Goal: Task Accomplishment & Management: Manage account settings

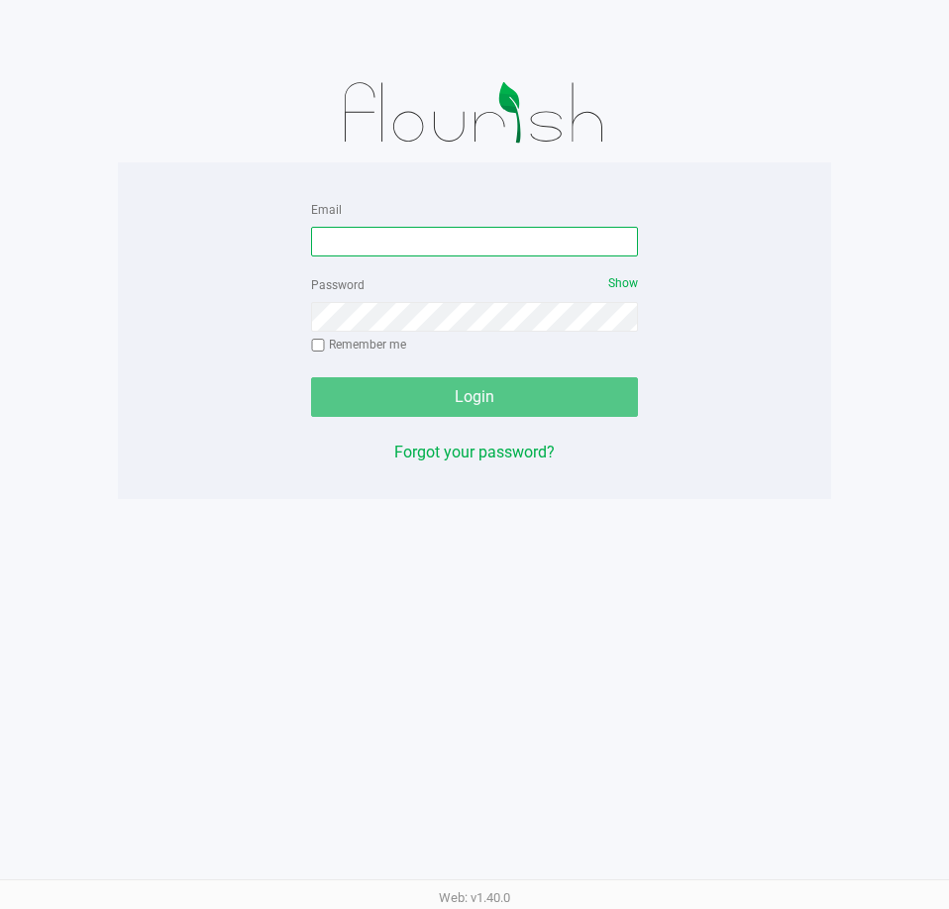
click at [395, 234] on input "Email" at bounding box center [474, 242] width 327 height 30
type input "[EMAIL_ADDRESS][DOMAIN_NAME]"
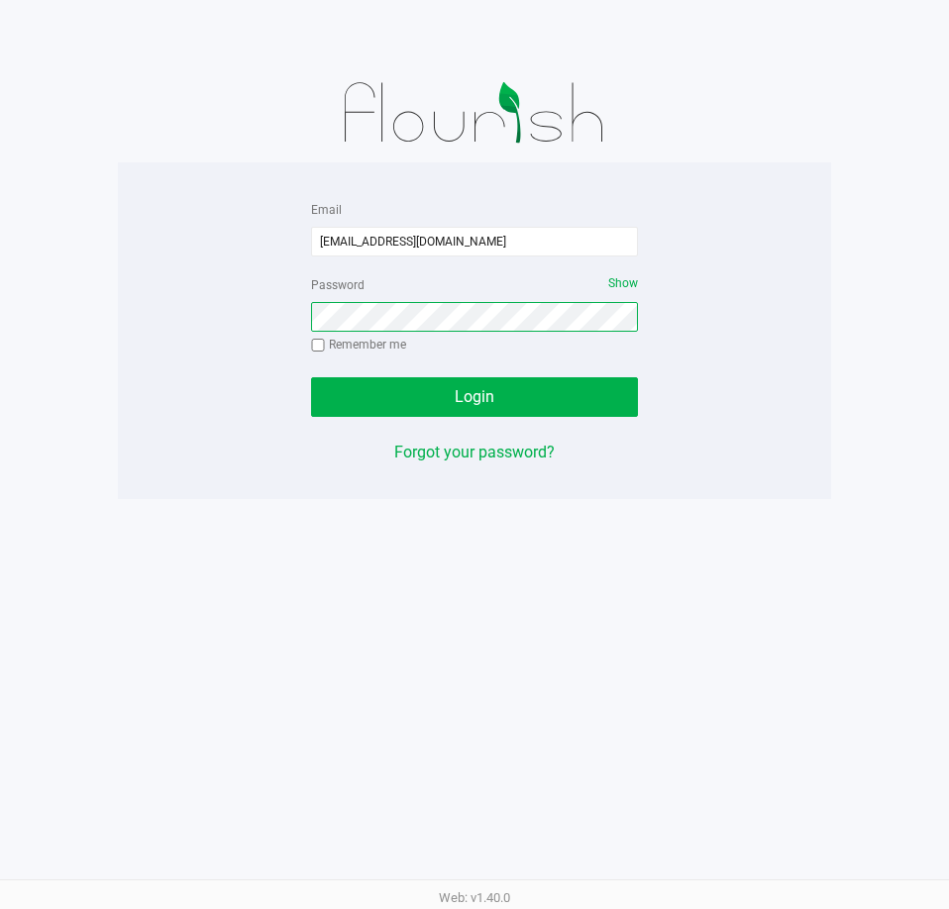
click at [311, 377] on button "Login" at bounding box center [474, 397] width 327 height 40
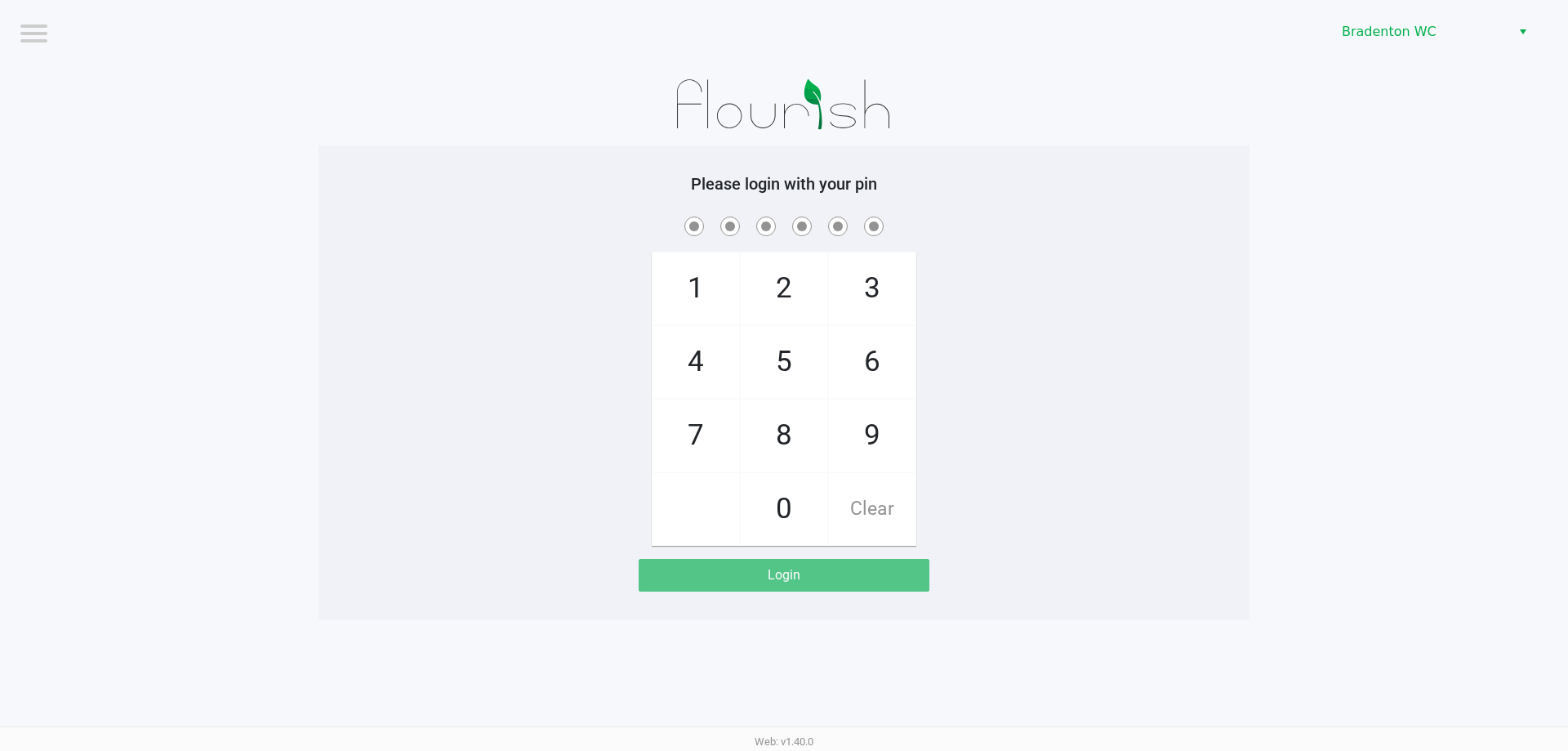
click at [782, 430] on span "8" at bounding box center [784, 435] width 87 height 72
checkbox input "true"
click at [782, 291] on span "2" at bounding box center [784, 288] width 87 height 72
checkbox input "true"
click at [782, 492] on span "0" at bounding box center [784, 508] width 87 height 72
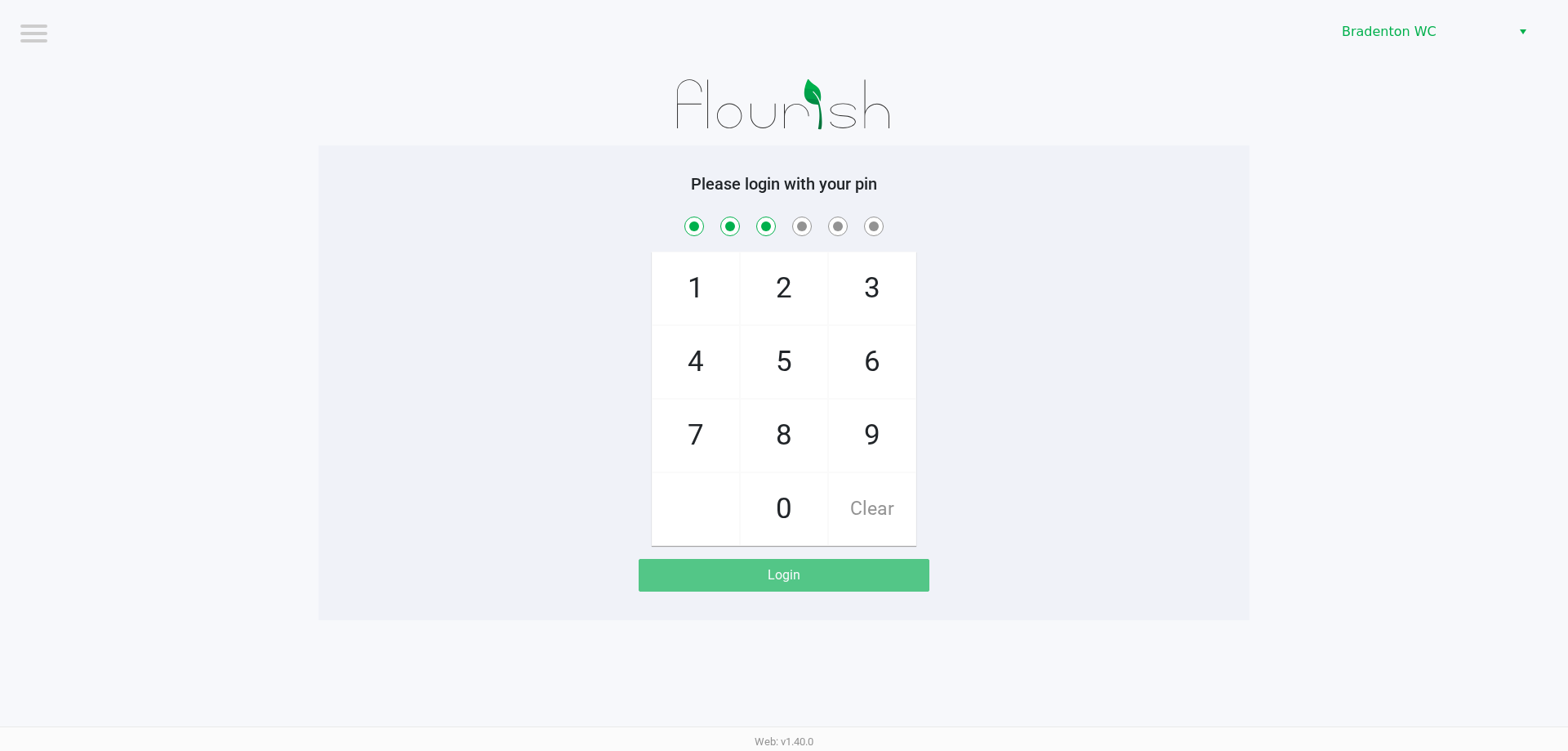
checkbox input "true"
click at [782, 447] on span "9" at bounding box center [872, 435] width 87 height 72
checkbox input "true"
click at [782, 441] on span "8" at bounding box center [784, 435] width 87 height 72
checkbox input "true"
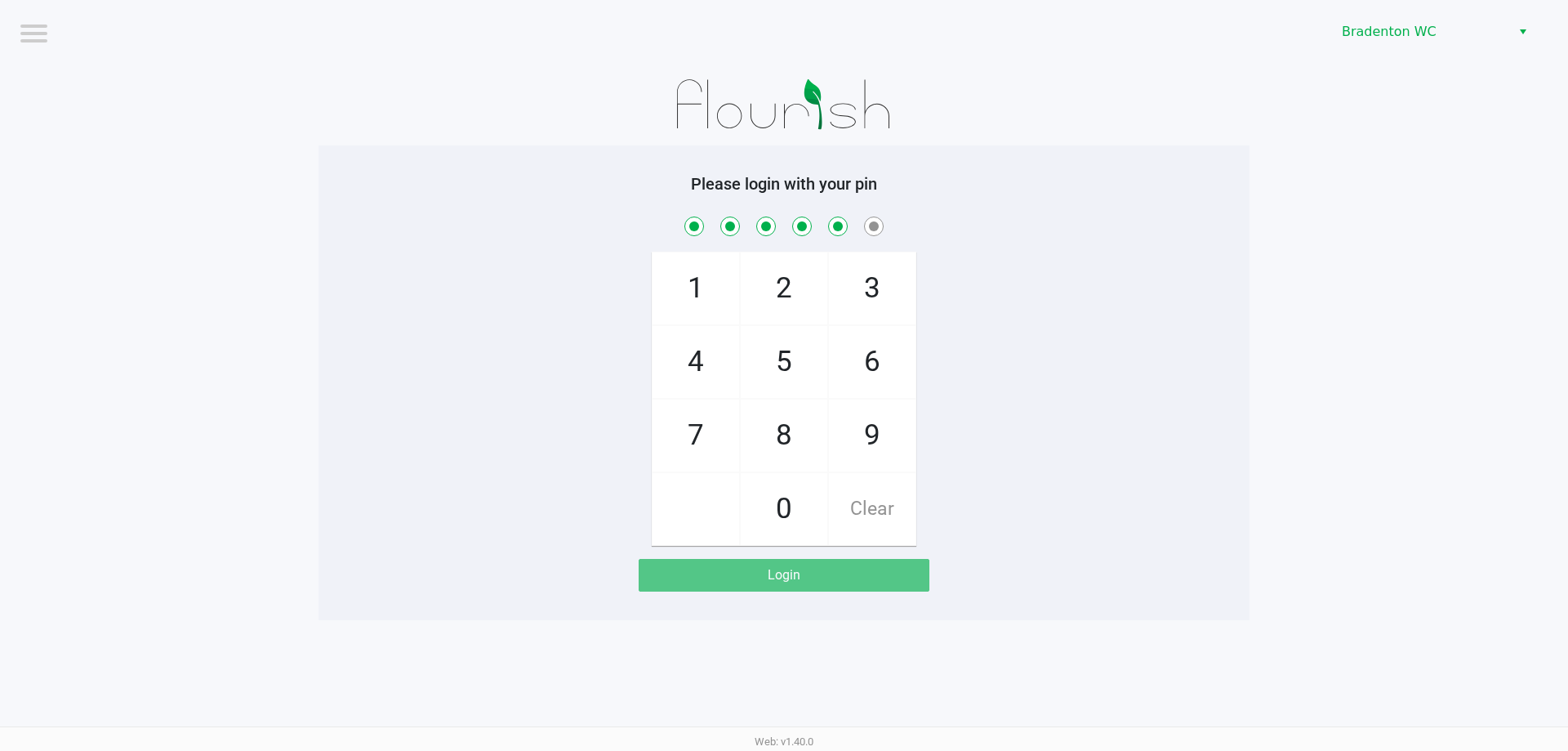
click at [706, 374] on span "4" at bounding box center [695, 361] width 87 height 72
checkbox input "true"
